Goal: Navigation & Orientation: Find specific page/section

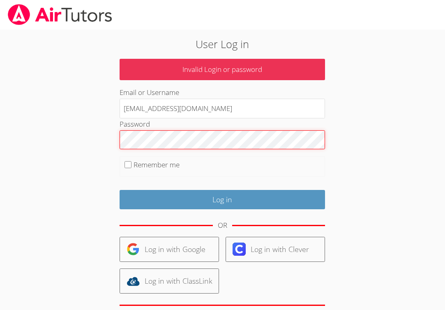
click at [222, 197] on input "Log in" at bounding box center [223, 199] width 206 height 19
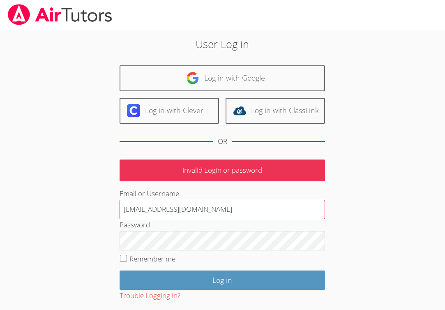
click at [213, 206] on input "[EMAIL_ADDRESS][DOMAIN_NAME]" at bounding box center [223, 210] width 206 height 20
click at [193, 208] on input "[EMAIL_ADDRESS][DOMAIN_NAME]" at bounding box center [223, 210] width 206 height 20
type input "[EMAIL_ADDRESS][DOMAIN_NAME]"
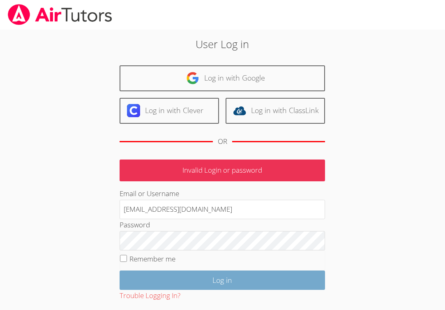
click at [237, 277] on input "Log in" at bounding box center [223, 280] width 206 height 19
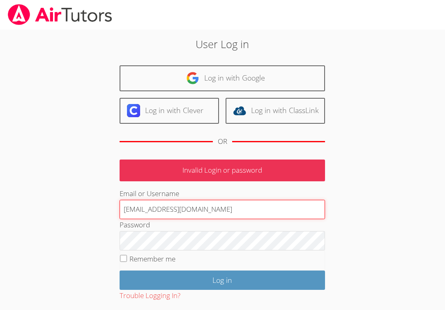
click at [219, 206] on input "[EMAIL_ADDRESS][DOMAIN_NAME]" at bounding box center [223, 210] width 206 height 20
click at [219, 206] on input "silviaairtutors@gmail.com" at bounding box center [223, 210] width 206 height 20
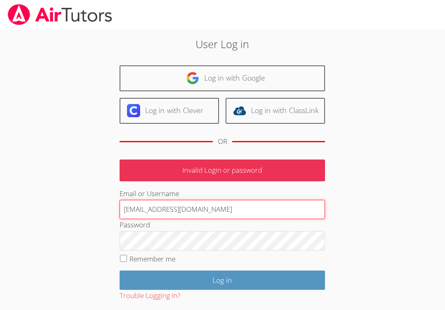
click at [219, 206] on input "[EMAIL_ADDRESS][DOMAIN_NAME]" at bounding box center [223, 210] width 206 height 20
type input "silviacabrera47@gmail.com"
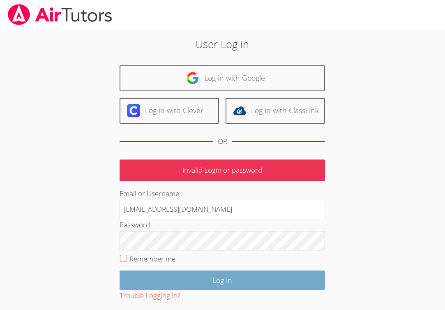
click at [238, 279] on input "Log in" at bounding box center [223, 280] width 206 height 19
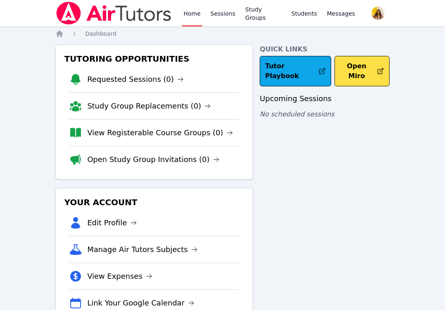
click at [128, 11] on img at bounding box center [114, 13] width 116 height 23
click at [200, 17] on link "Home" at bounding box center [192, 13] width 20 height 26
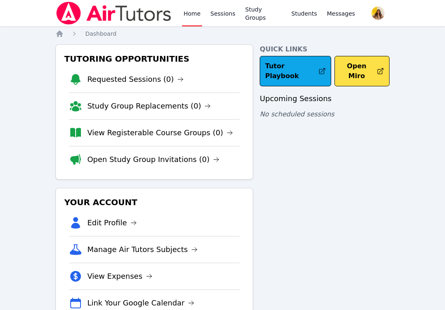
click at [143, 73] on li "Requested Sessions (0)" at bounding box center [154, 79] width 171 height 26
click at [143, 80] on link "Requested Sessions (0)" at bounding box center [135, 80] width 97 height 12
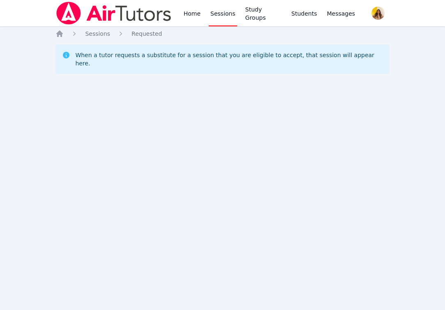
click at [238, 18] on div "Home Sessions Study Groups Students Messages" at bounding box center [269, 13] width 175 height 26
click at [268, 15] on link "Study Groups" at bounding box center [263, 13] width 39 height 26
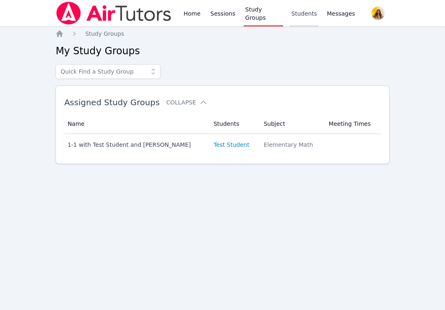
click at [313, 16] on link "Students" at bounding box center [304, 13] width 29 height 26
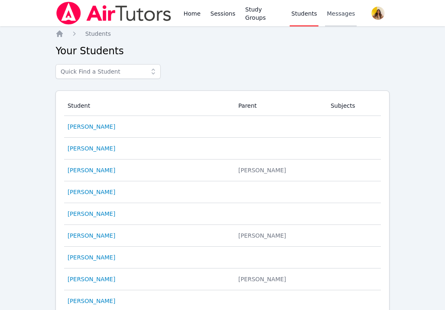
click at [346, 16] on span "Messages" at bounding box center [341, 13] width 28 height 8
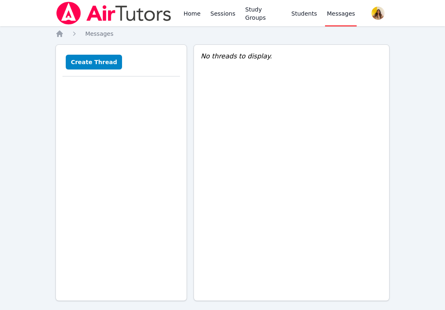
click at [177, 16] on div "Home Sessions Study Groups Students Messages" at bounding box center [206, 13] width 301 height 26
click at [188, 12] on link "Home" at bounding box center [192, 13] width 20 height 26
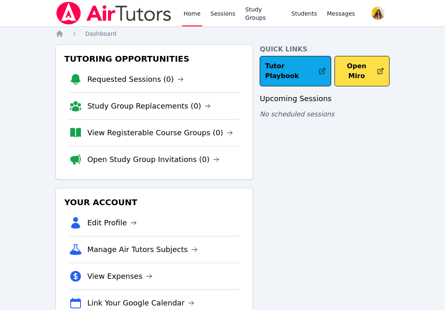
click at [188, 12] on link "Home" at bounding box center [192, 13] width 20 height 26
